Goal: Check status: Check status

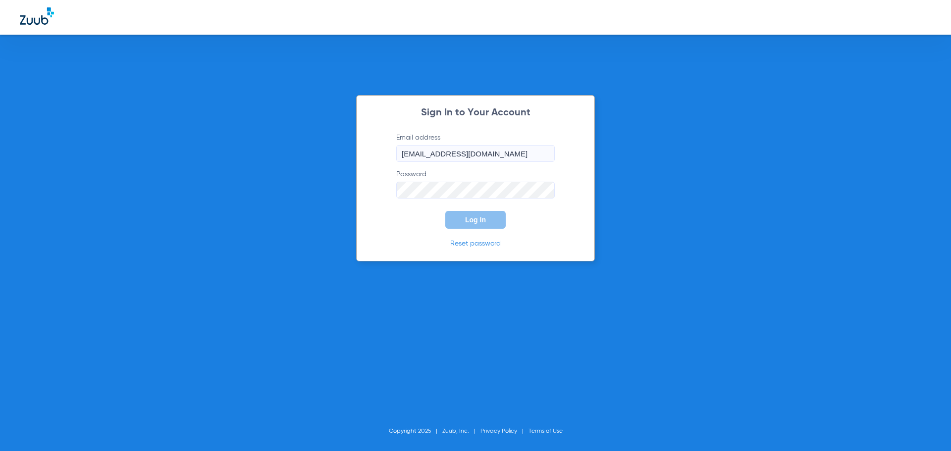
click at [545, 159] on input "[EMAIL_ADDRESS][DOMAIN_NAME]" at bounding box center [475, 153] width 159 height 17
type input "[EMAIL_ADDRESS][DOMAIN_NAME]"
click at [474, 221] on span "Log In" at bounding box center [475, 220] width 21 height 8
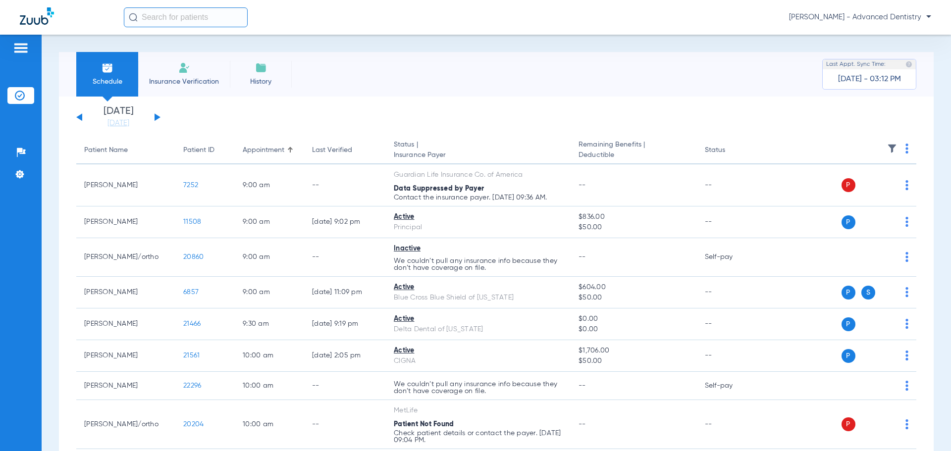
click at [155, 116] on button at bounding box center [158, 116] width 6 height 7
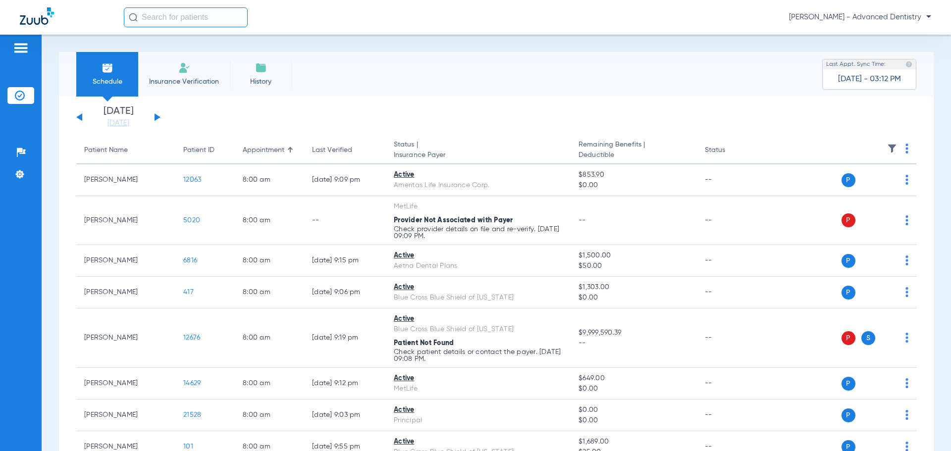
click at [155, 116] on button at bounding box center [158, 116] width 6 height 7
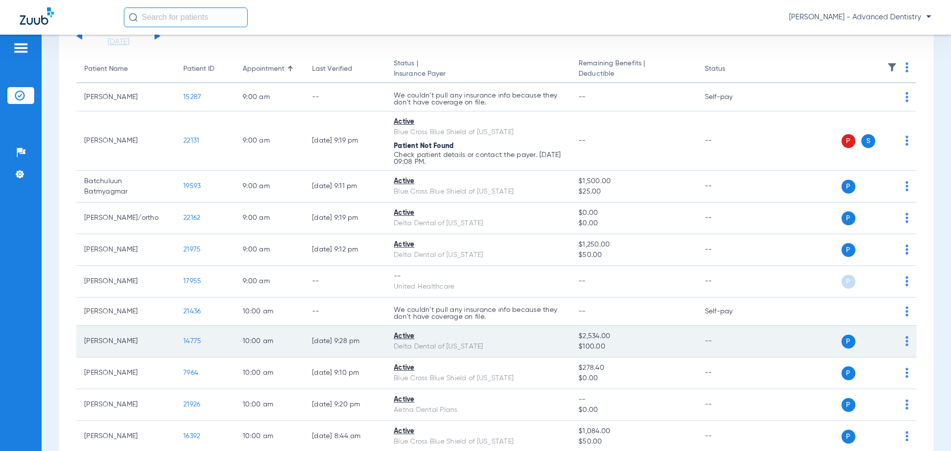
scroll to position [149, 0]
